Goal: Communication & Community: Ask a question

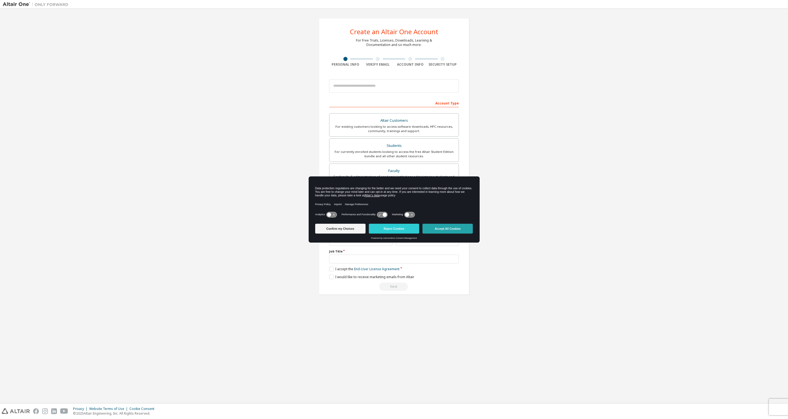
click at [447, 233] on button "Accept All Cookies" at bounding box center [448, 229] width 50 height 10
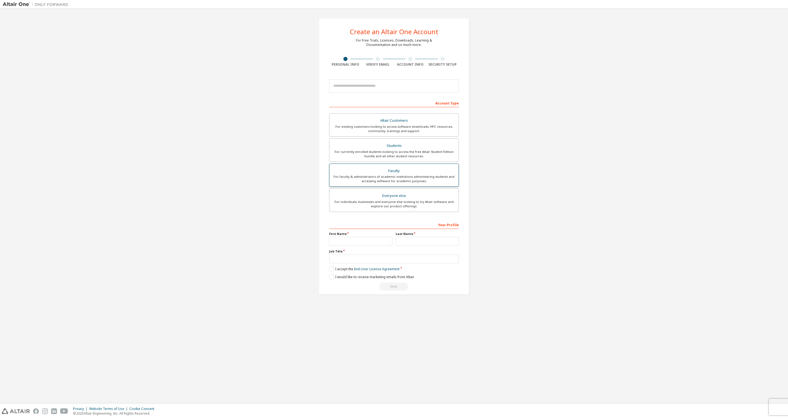
click at [418, 179] on div "For faculty & administrators of academic institutions administering students an…" at bounding box center [394, 179] width 123 height 9
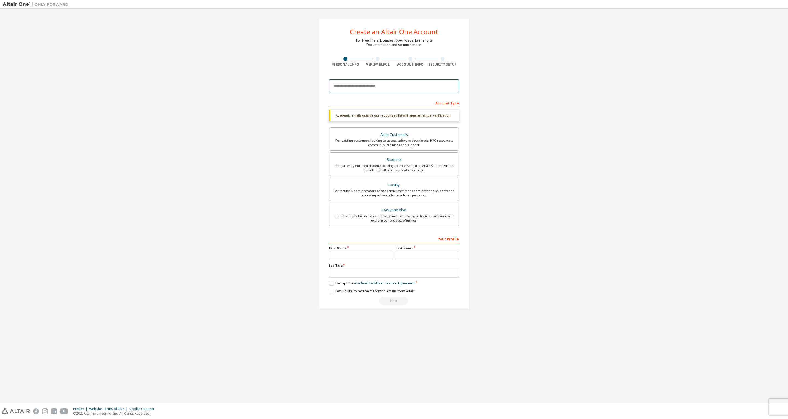
click at [368, 83] on input "email" at bounding box center [394, 85] width 130 height 13
type input "**********"
click at [391, 85] on link "login" at bounding box center [392, 85] width 8 height 5
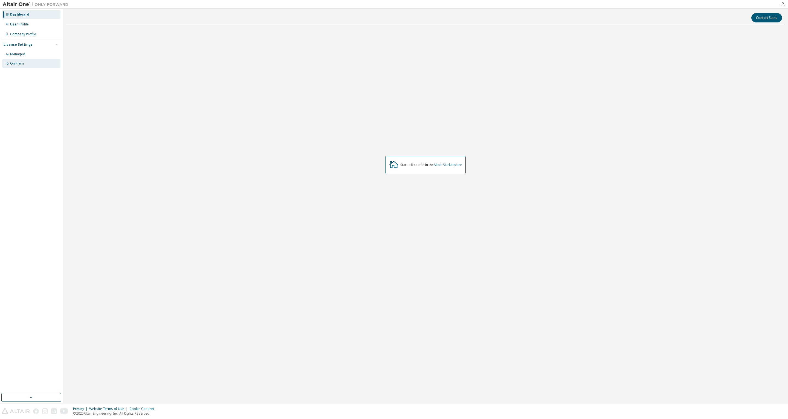
click at [17, 62] on div "On Prem" at bounding box center [17, 63] width 14 height 4
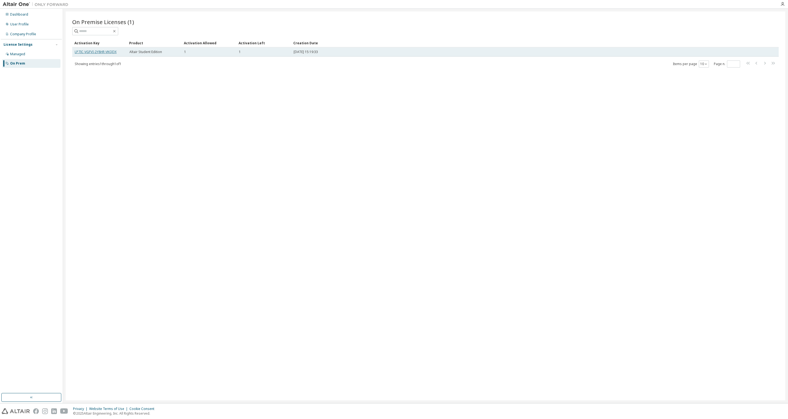
click at [102, 51] on link "LP7IC-VGFVI-2Y8HR-VKQDX" at bounding box center [96, 52] width 42 height 5
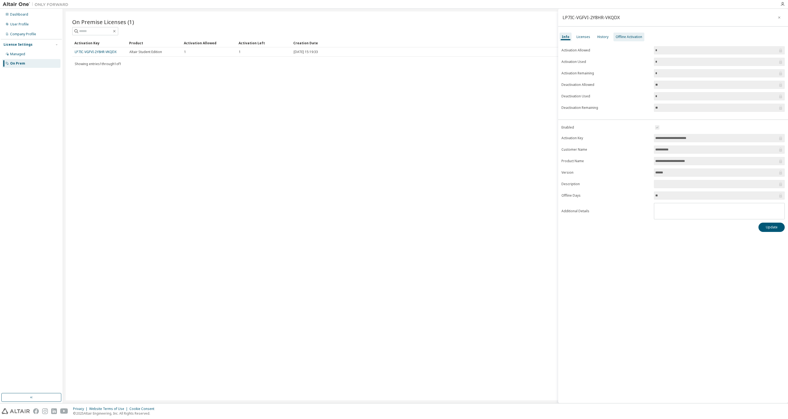
click at [628, 38] on div "Offline Activation" at bounding box center [629, 37] width 27 height 4
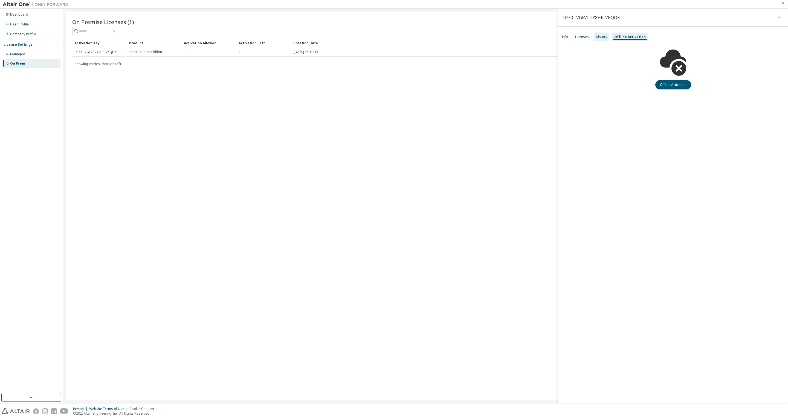
click at [603, 36] on div "History" at bounding box center [601, 37] width 11 height 4
click at [587, 36] on div "Licenses" at bounding box center [582, 37] width 14 height 4
click at [566, 36] on div "Info" at bounding box center [565, 37] width 6 height 4
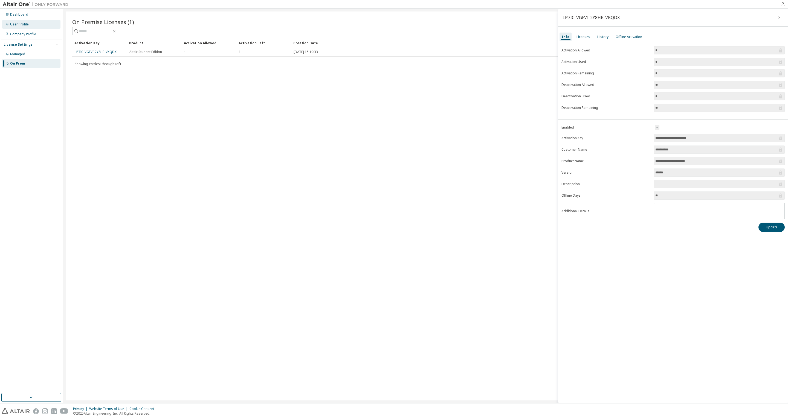
click at [21, 23] on div "User Profile" at bounding box center [19, 24] width 19 height 4
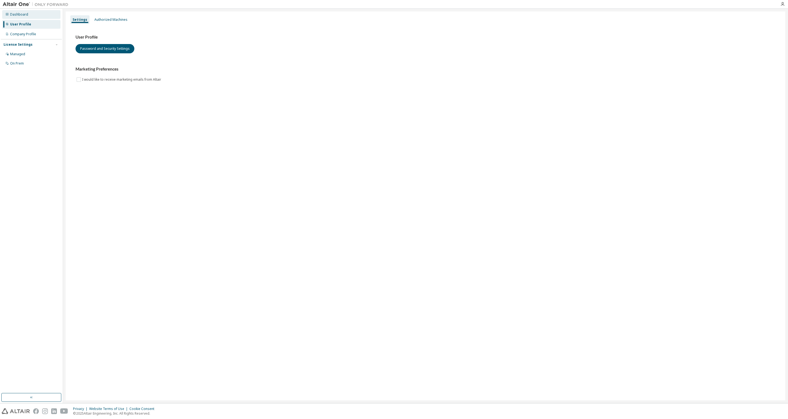
click at [21, 15] on div "Dashboard" at bounding box center [19, 14] width 18 height 4
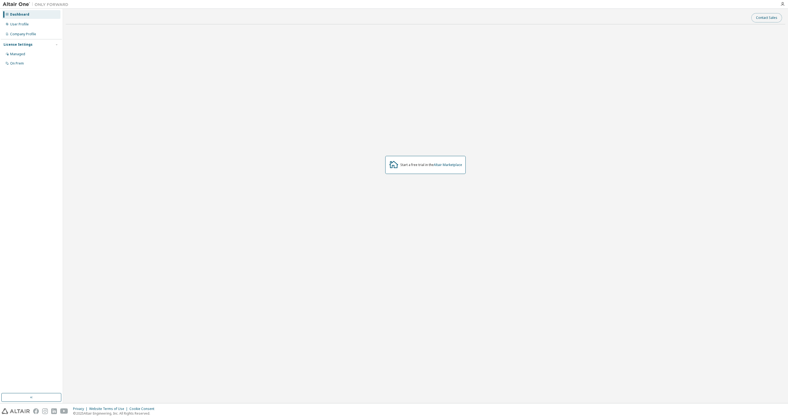
click at [761, 19] on button "Contact Sales" at bounding box center [767, 17] width 31 height 9
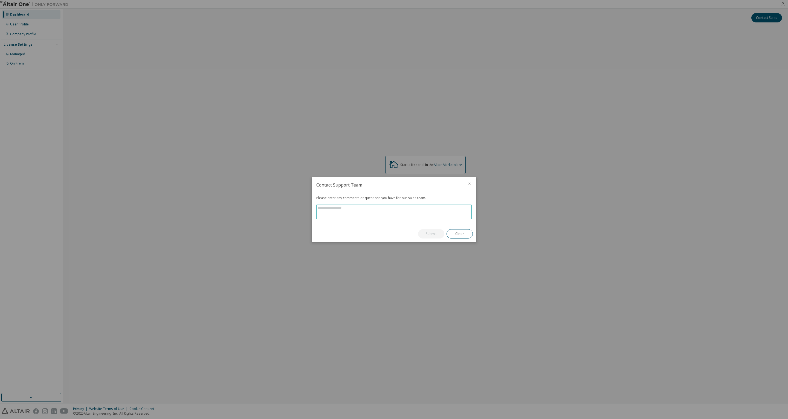
click at [356, 212] on textarea at bounding box center [394, 212] width 155 height 14
click at [364, 213] on textarea "**********" at bounding box center [394, 212] width 155 height 14
drag, startPoint x: 366, startPoint y: 212, endPoint x: 452, endPoint y: 223, distance: 87.2
click at [452, 223] on div "**********" at bounding box center [394, 209] width 164 height 33
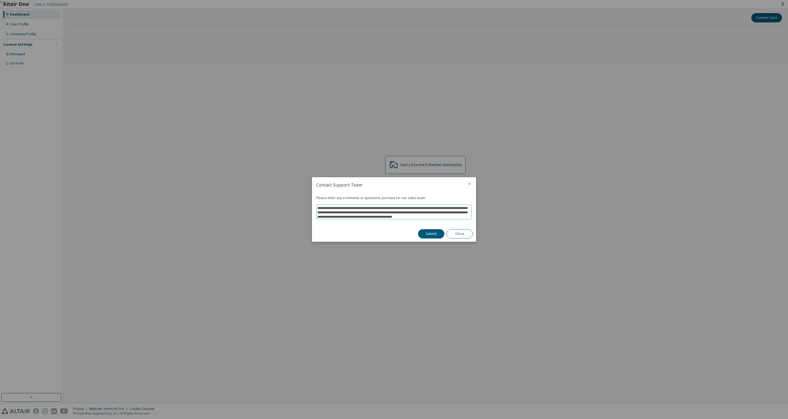
scroll to position [8, 0]
type textarea "**********"
click at [431, 233] on button "Submit" at bounding box center [431, 233] width 26 height 9
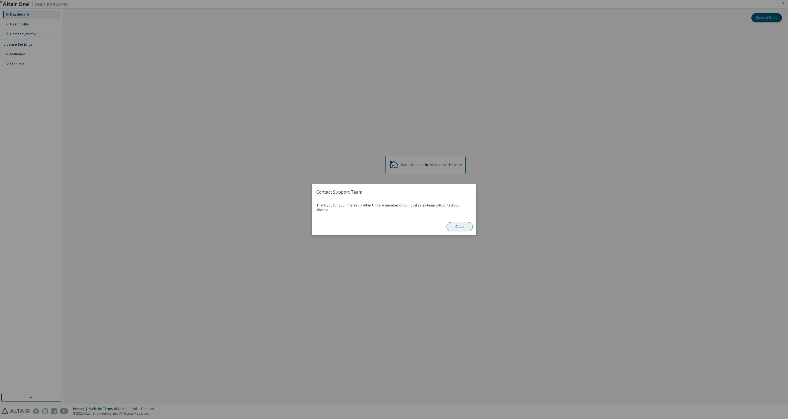
click at [461, 227] on button "Close" at bounding box center [460, 226] width 26 height 9
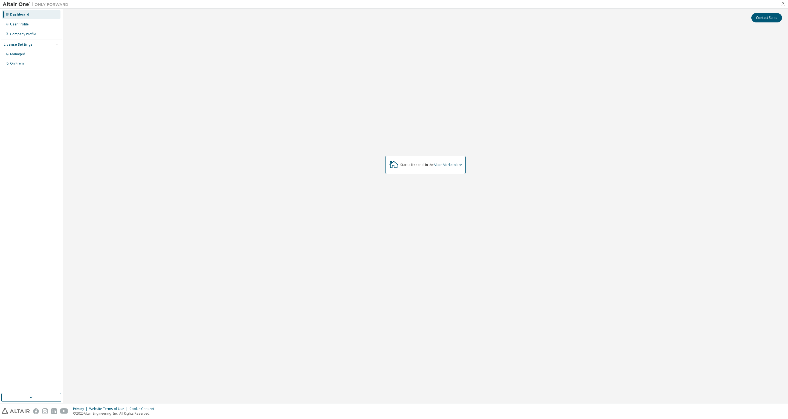
click at [26, 13] on div "Dashboard" at bounding box center [19, 14] width 19 height 4
